Goal: Use online tool/utility: Use online tool/utility

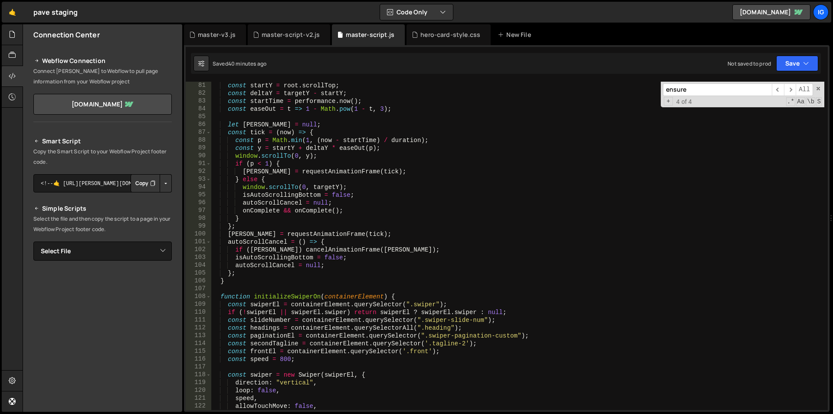
scroll to position [651, 0]
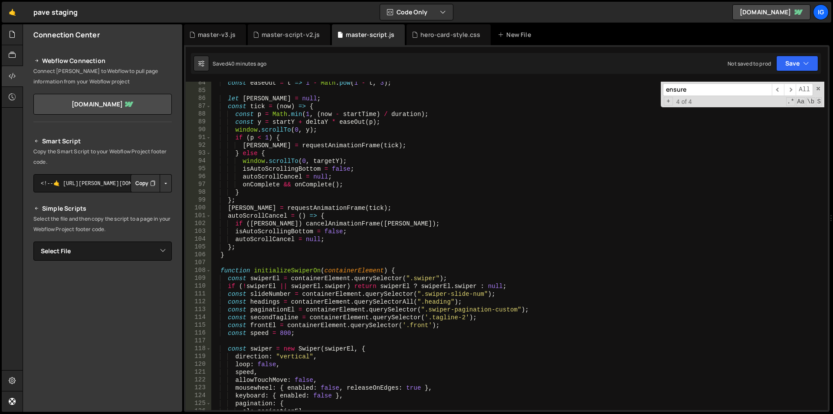
click at [229, 255] on div "const easeOut = t => 1 - Math . pow ( 1 - t , 3 ) ; let [PERSON_NAME] = null ; …" at bounding box center [517, 251] width 613 height 344
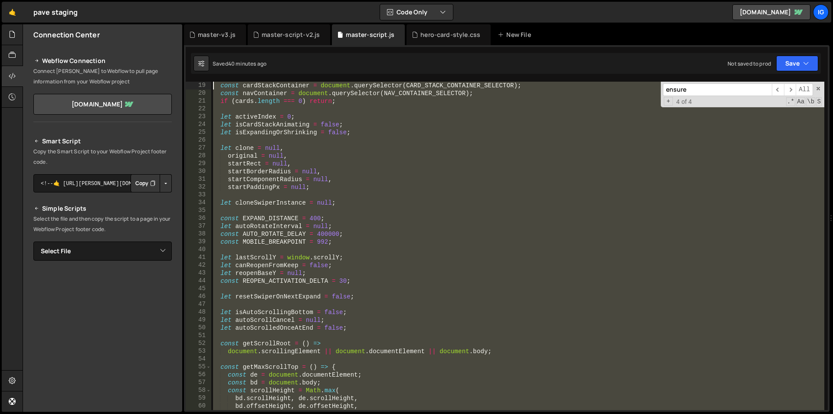
scroll to position [0, 0]
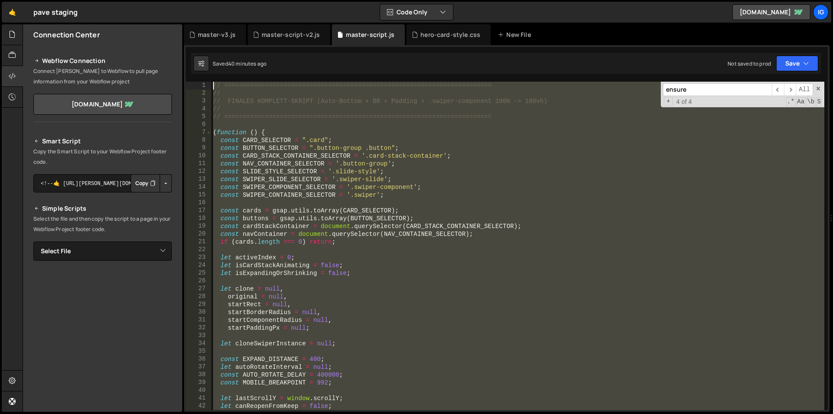
drag, startPoint x: 229, startPoint y: 255, endPoint x: 214, endPoint y: 49, distance: 206.6
click at [214, 49] on div "1 2 3 4 5 6 7 8 9 10 11 12 13 14 15 16 17 18 19 20 21 22 23 24 25 26 27 28 29 3…" at bounding box center [507, 228] width 646 height 366
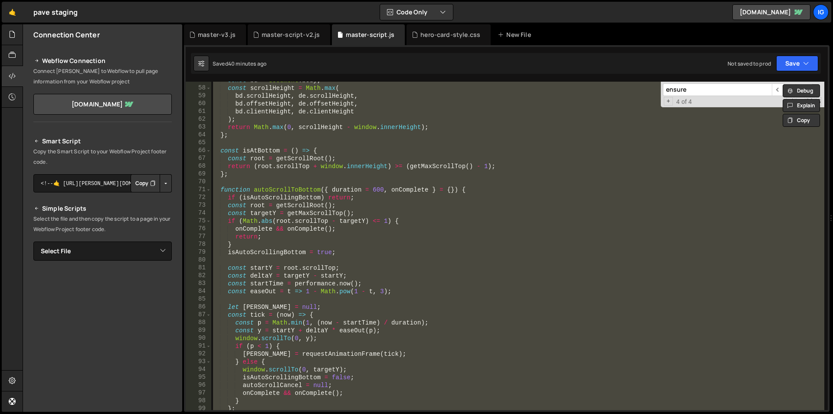
scroll to position [625, 0]
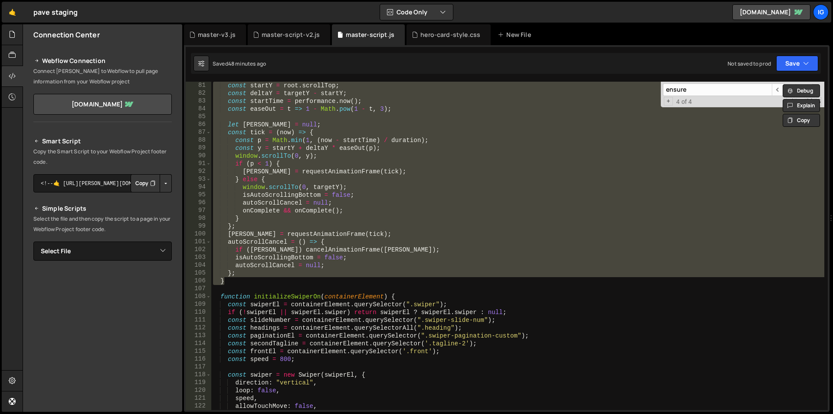
click at [292, 156] on div "const startY = root . scrollTop ; const deltaY = targetY - startY ; const start…" at bounding box center [517, 246] width 613 height 328
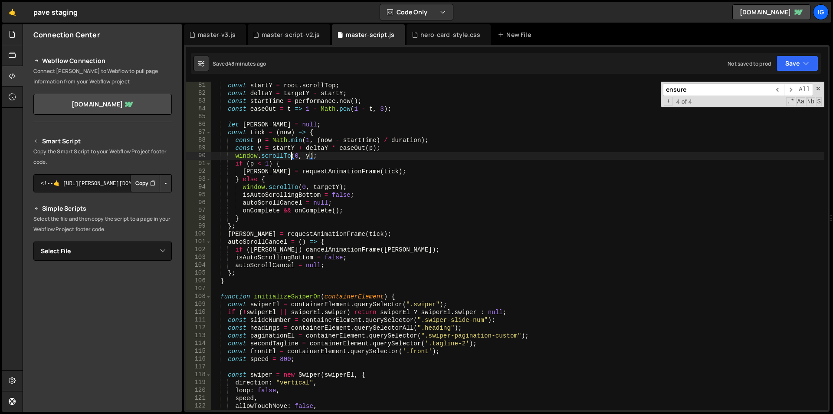
type textarea "})();"
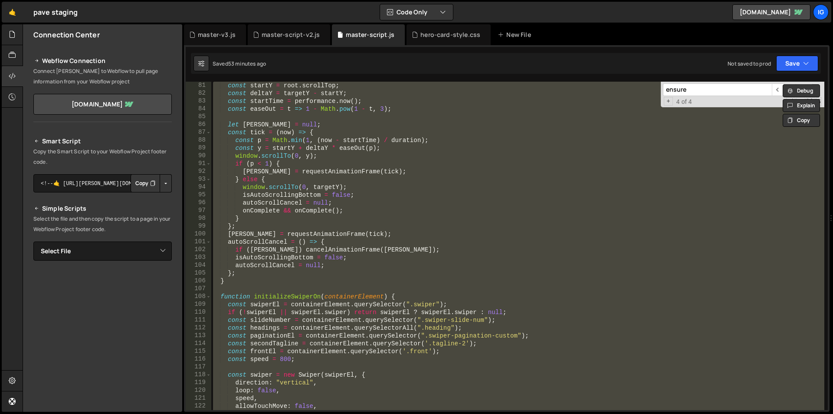
click at [274, 115] on div "const startY = root . scrollTop ; const deltaY = targetY - startY ; const start…" at bounding box center [517, 246] width 613 height 328
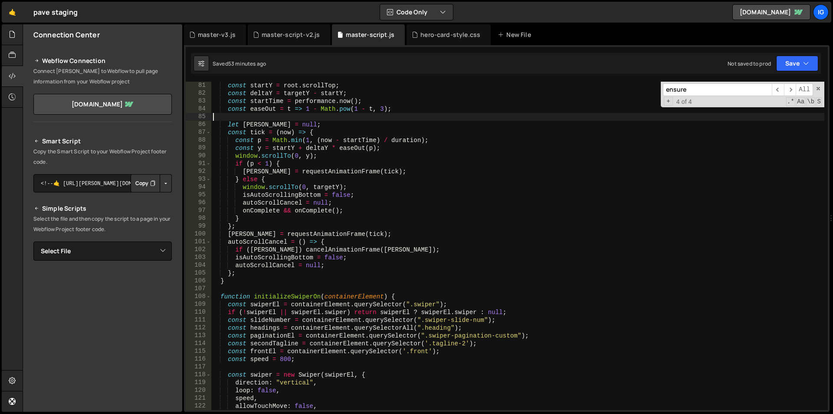
type textarea "})();"
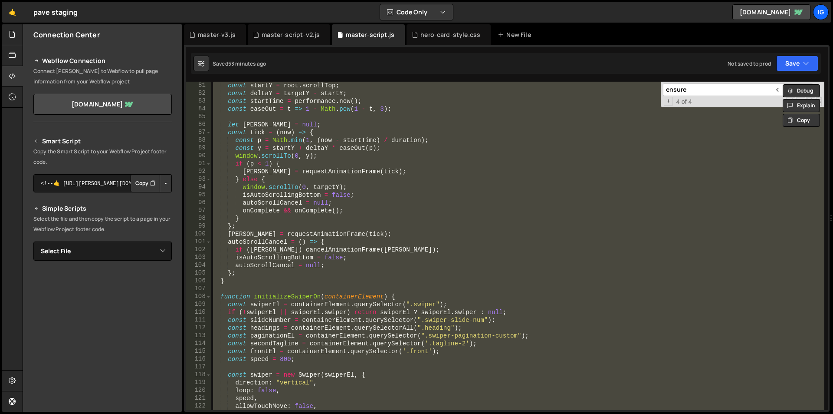
paste textarea
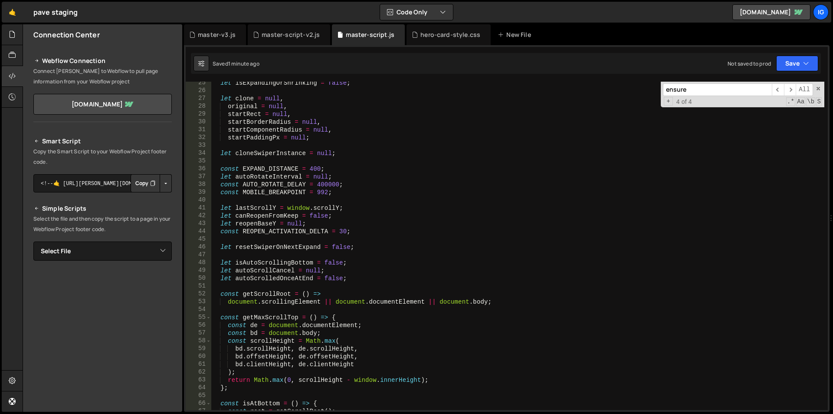
scroll to position [164, 0]
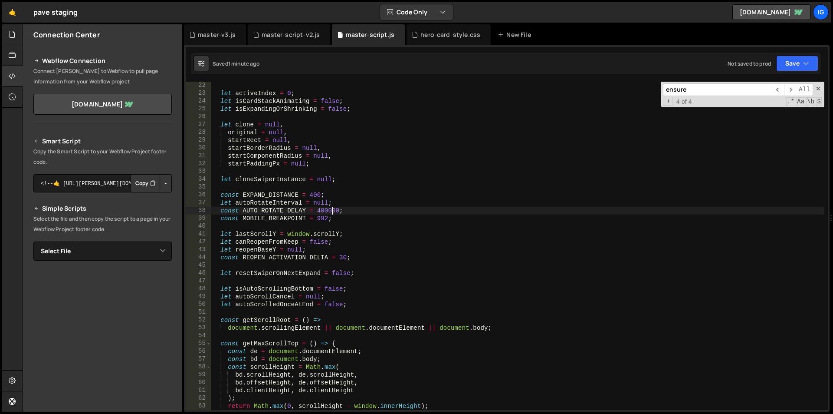
click at [332, 208] on div "let activeIndex = 0 ; let isCardStackAnimating = false ; let isExpandingOrShrin…" at bounding box center [517, 254] width 613 height 344
click at [346, 193] on div "let activeIndex = 0 ; let isCardStackAnimating = false ; let isExpandingOrShrin…" at bounding box center [517, 254] width 613 height 344
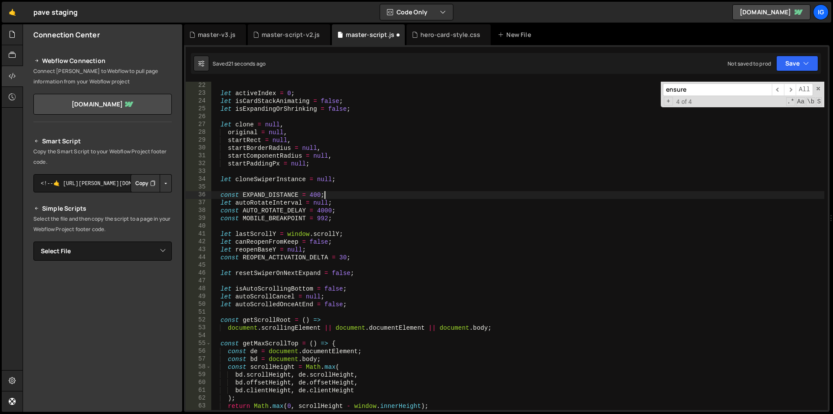
scroll to position [0, 46]
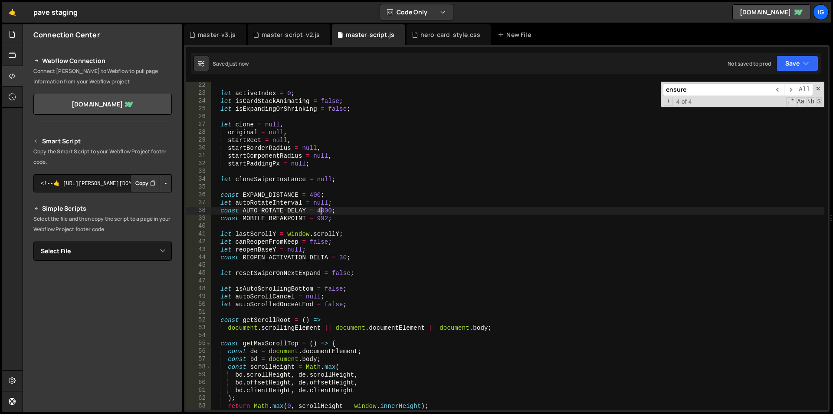
click at [319, 212] on div "let activeIndex = 0 ; let isCardStackAnimating = false ; let isExpandingOrShrin…" at bounding box center [517, 254] width 613 height 344
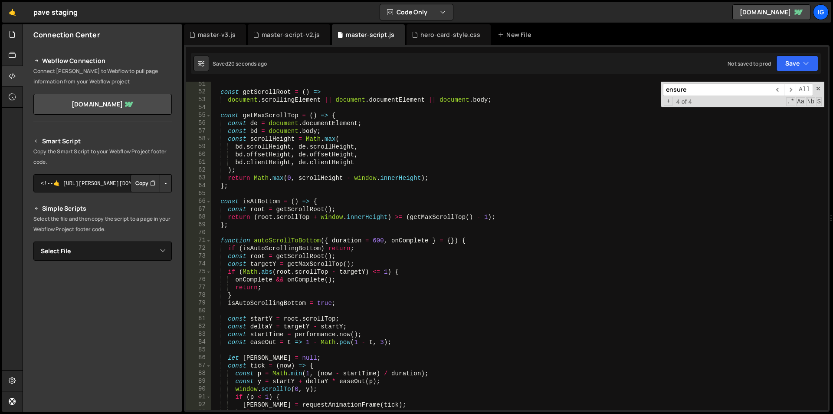
scroll to position [0, 0]
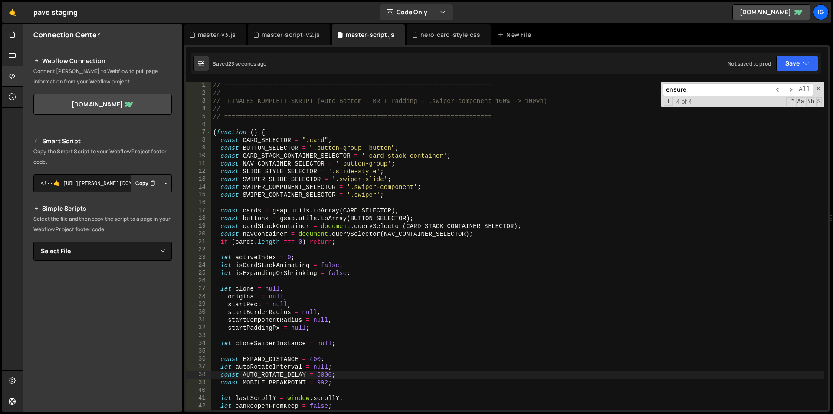
type textarea "const AUTO_ROTATE_DELAY = 5000;"
